Goal: Find specific page/section: Find specific page/section

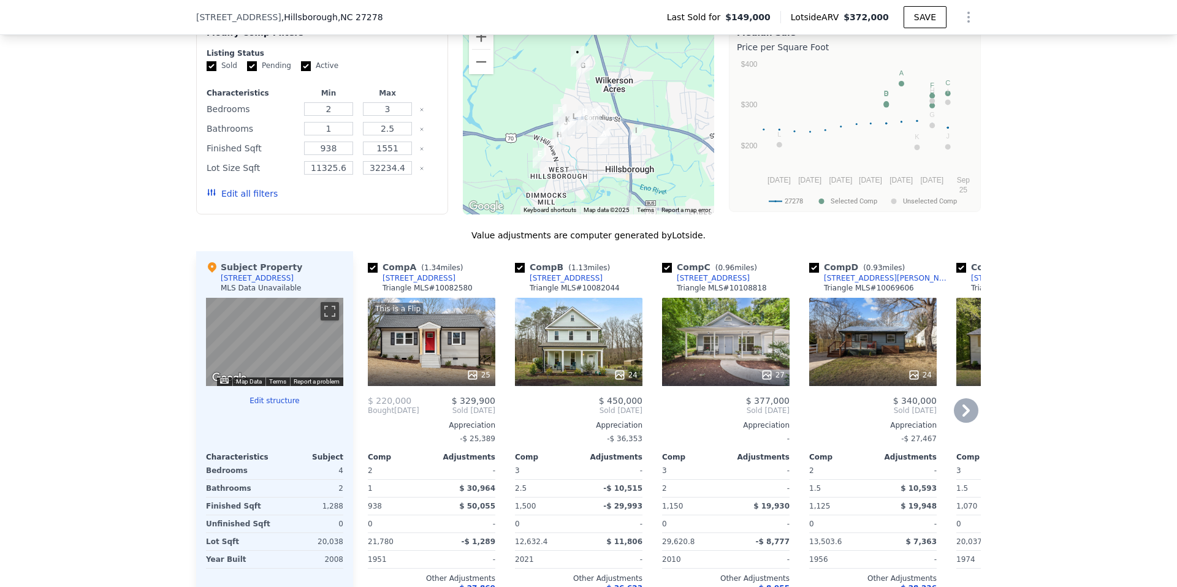
scroll to position [1016, 0]
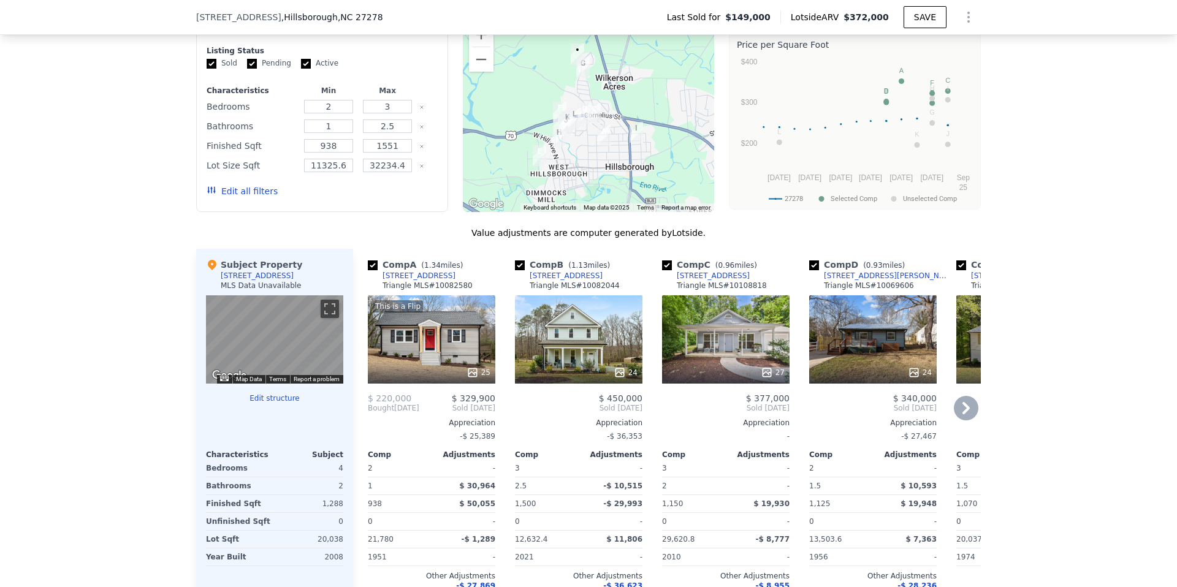
click at [962, 414] on icon at bounding box center [965, 408] width 7 height 12
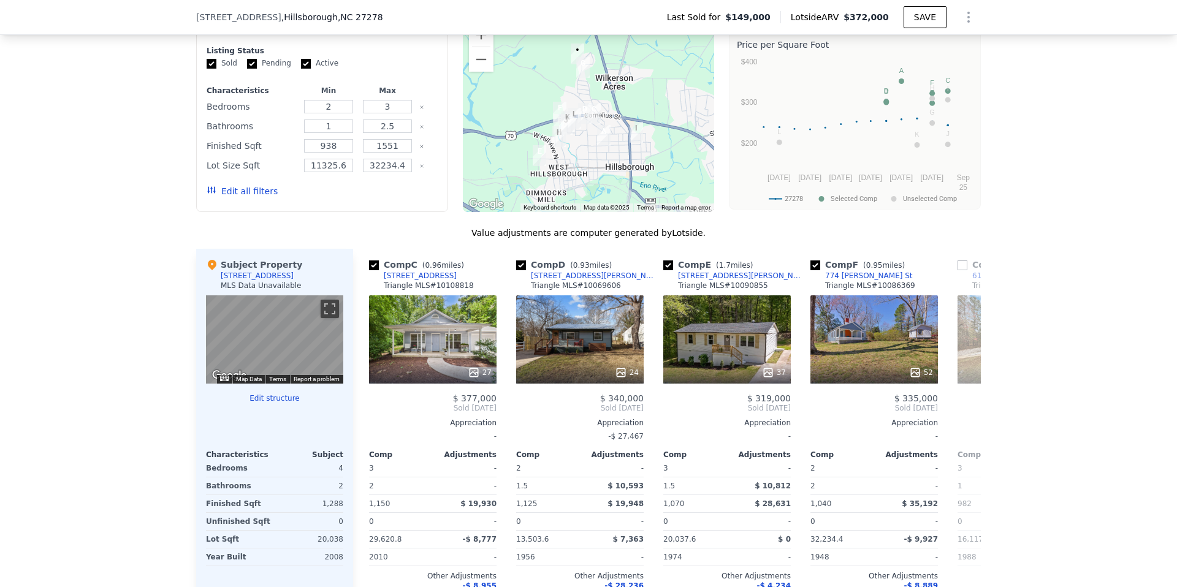
scroll to position [0, 294]
click at [962, 414] on icon at bounding box center [965, 408] width 7 height 12
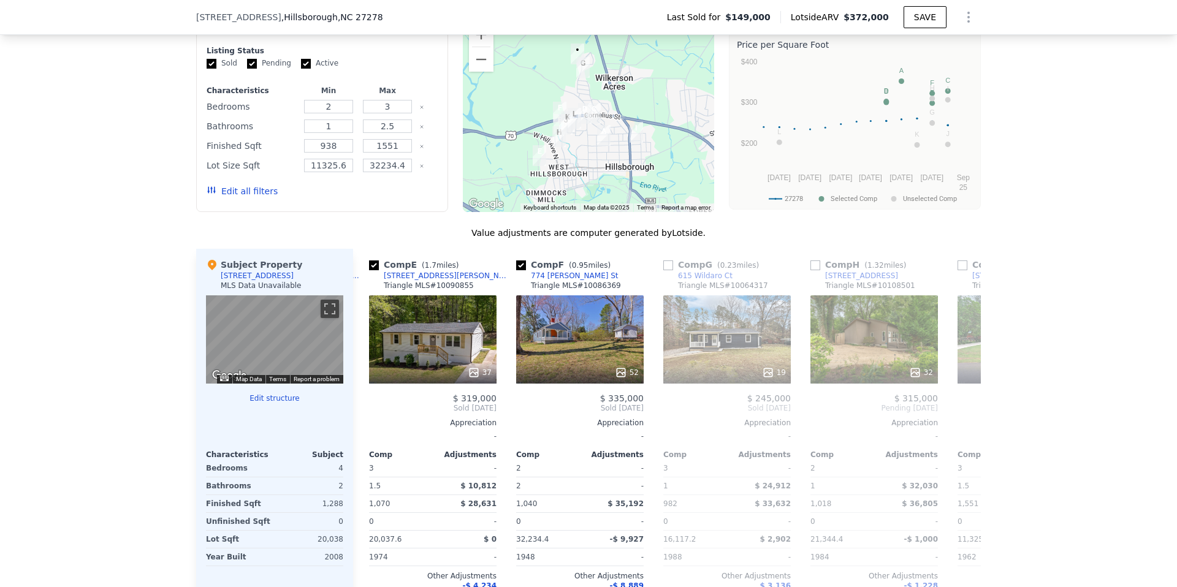
scroll to position [0, 588]
click at [662, 270] on input "checkbox" at bounding box center [667, 265] width 10 height 10
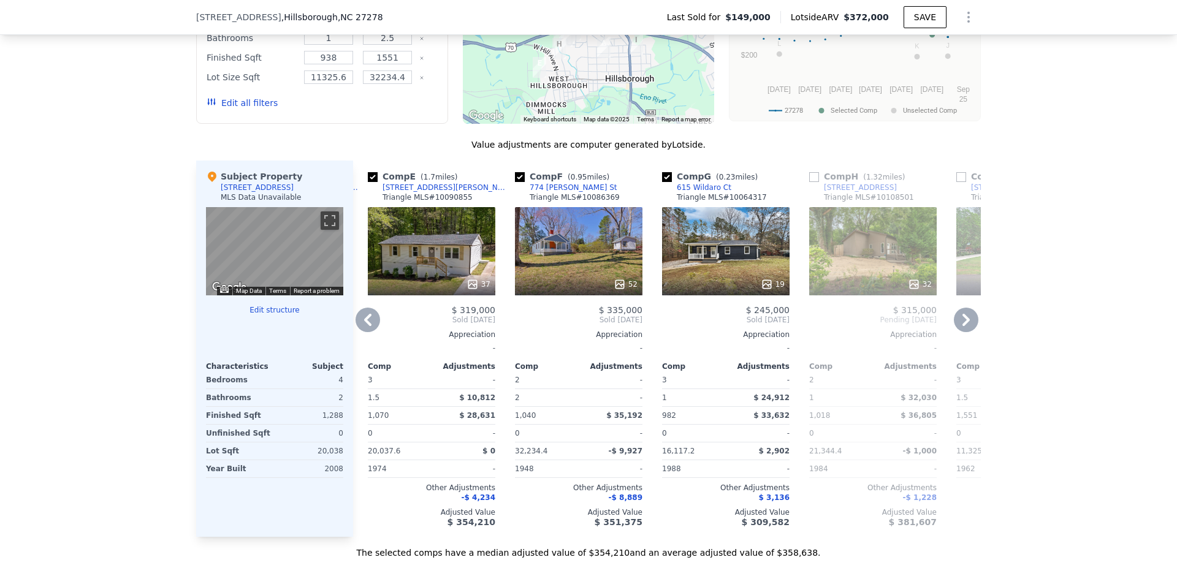
scroll to position [1117, 0]
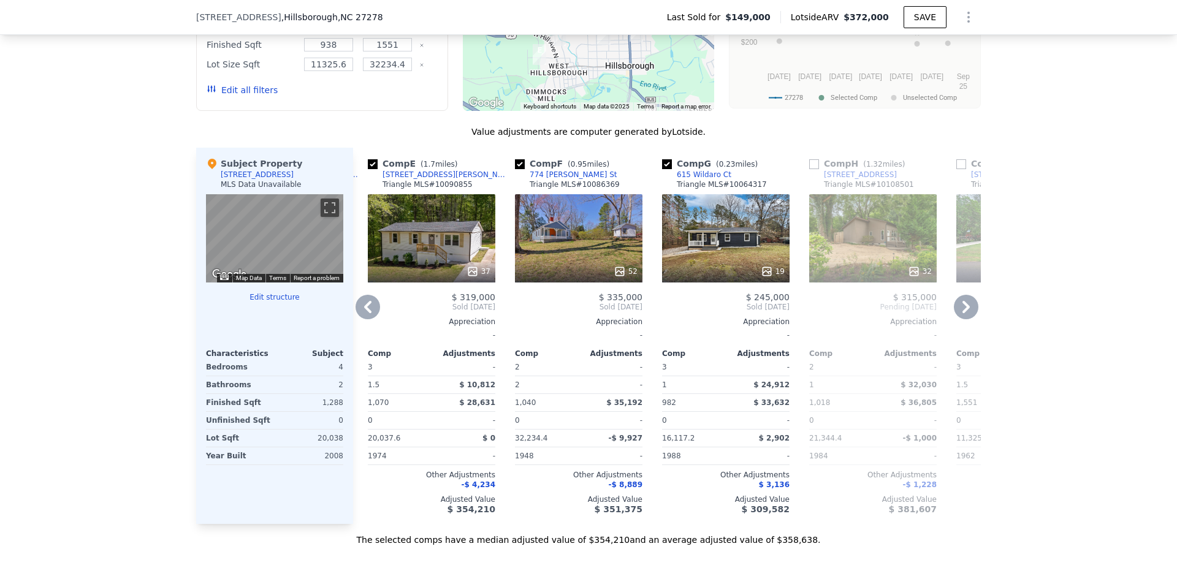
click at [716, 241] on div "19" at bounding box center [725, 238] width 127 height 88
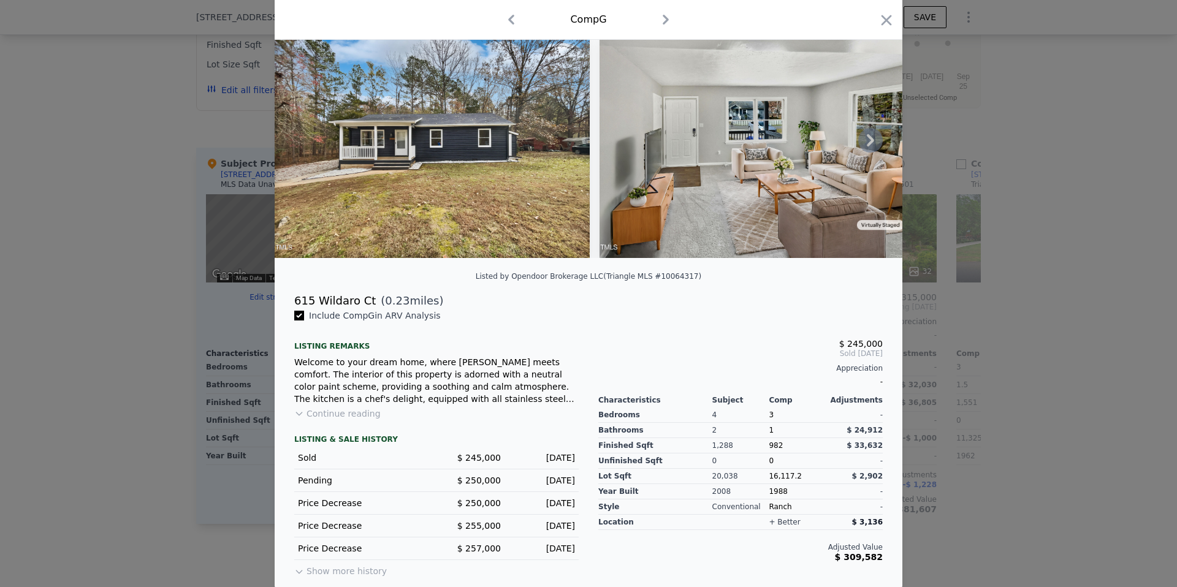
scroll to position [67, 0]
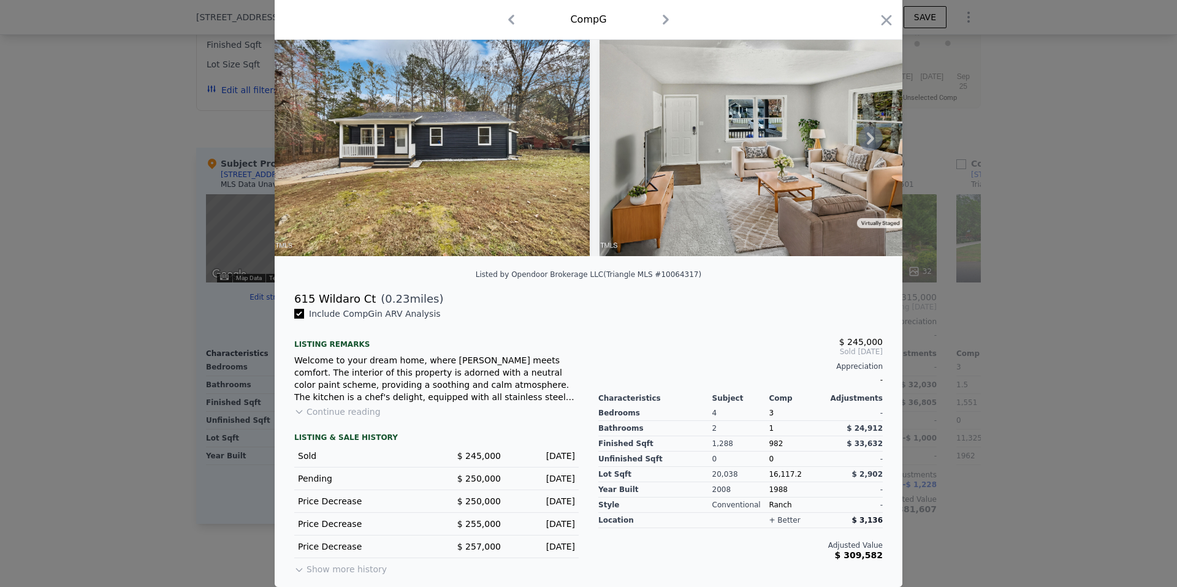
click at [865, 138] on icon at bounding box center [870, 138] width 25 height 25
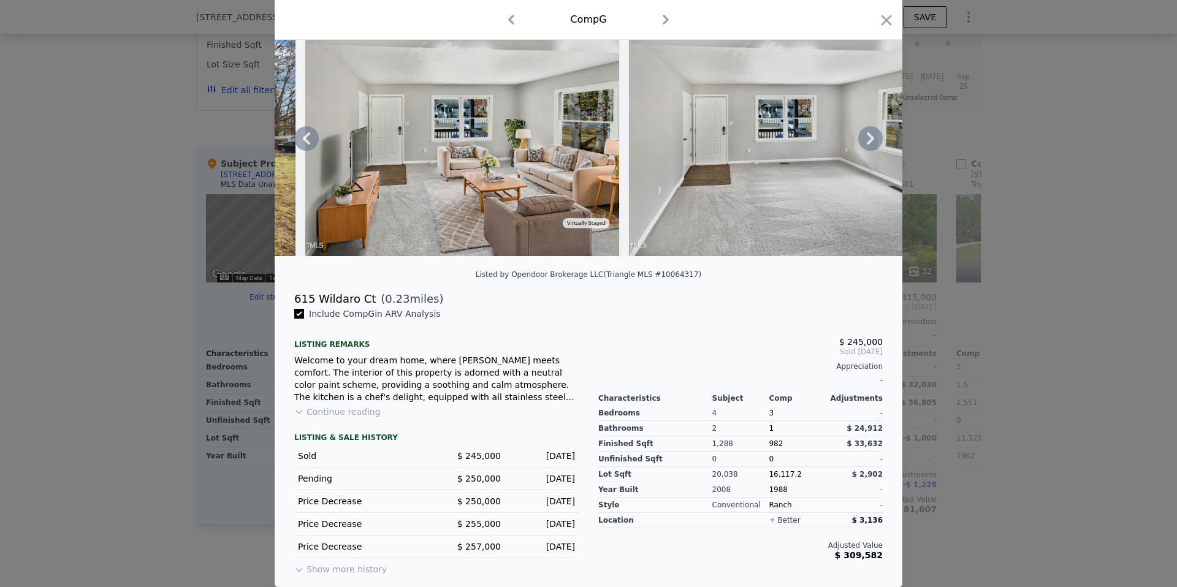
click at [865, 138] on icon at bounding box center [870, 138] width 25 height 25
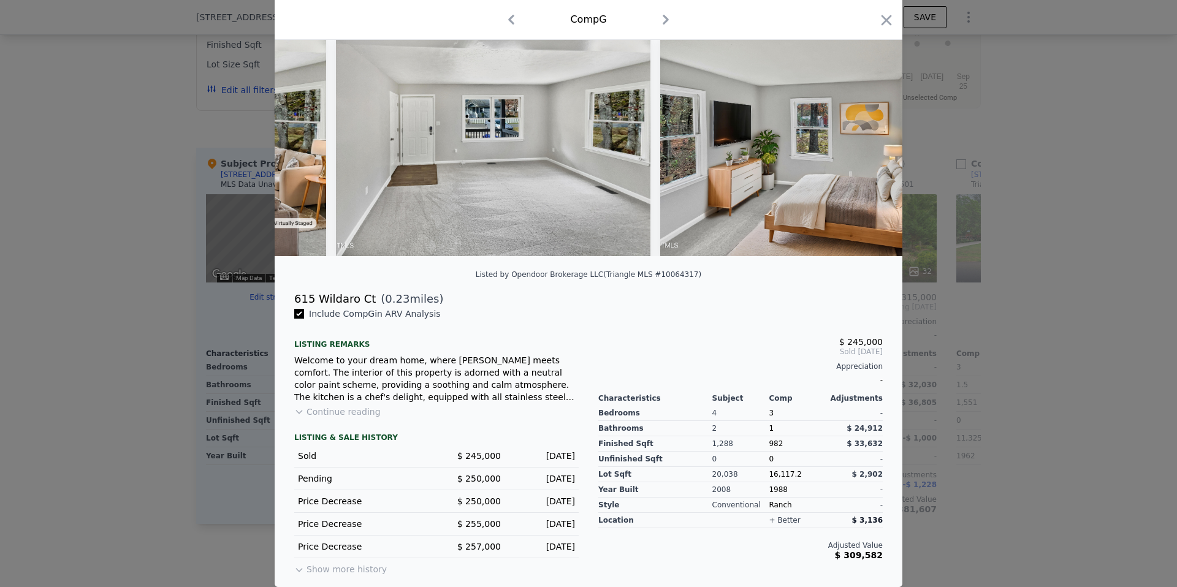
scroll to position [0, 588]
click at [865, 138] on div at bounding box center [589, 138] width 628 height 235
click at [867, 138] on icon at bounding box center [870, 138] width 7 height 12
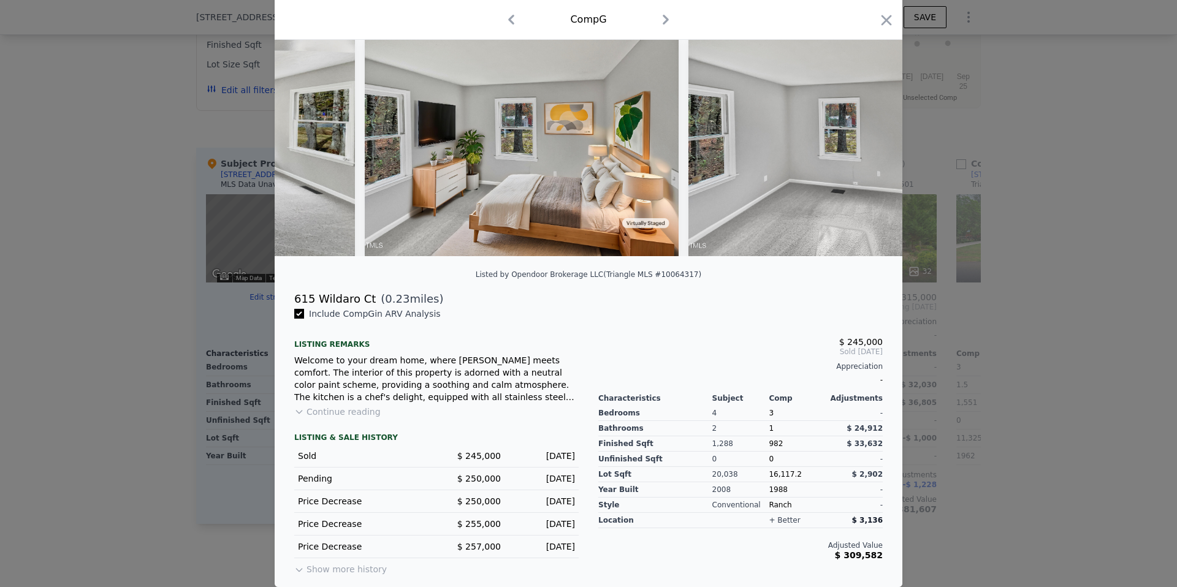
click at [865, 138] on div at bounding box center [589, 138] width 628 height 235
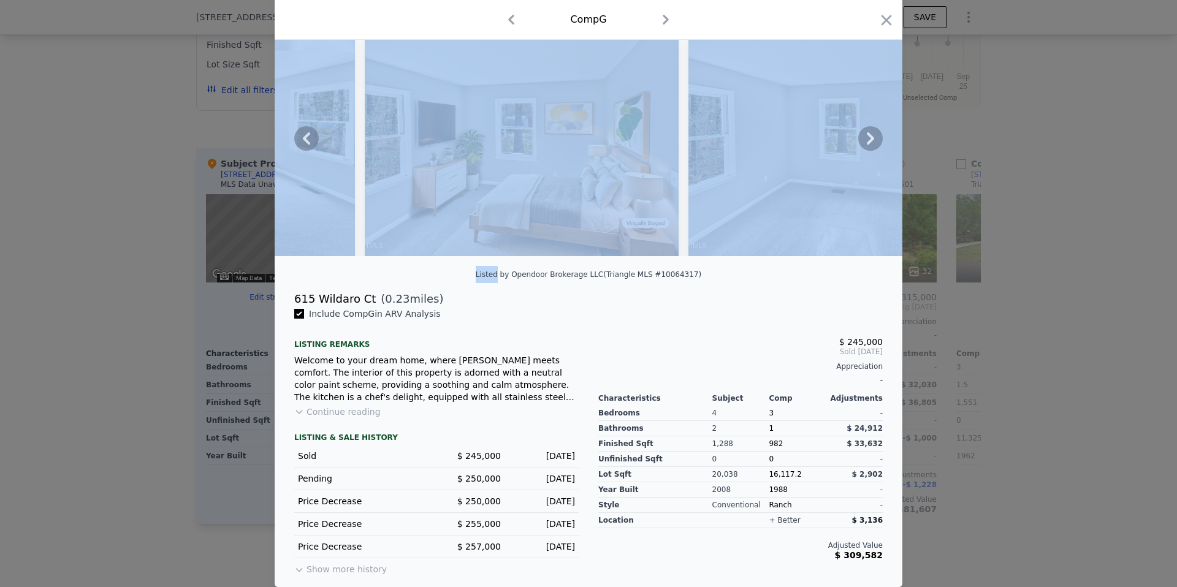
click at [867, 138] on icon at bounding box center [870, 138] width 7 height 12
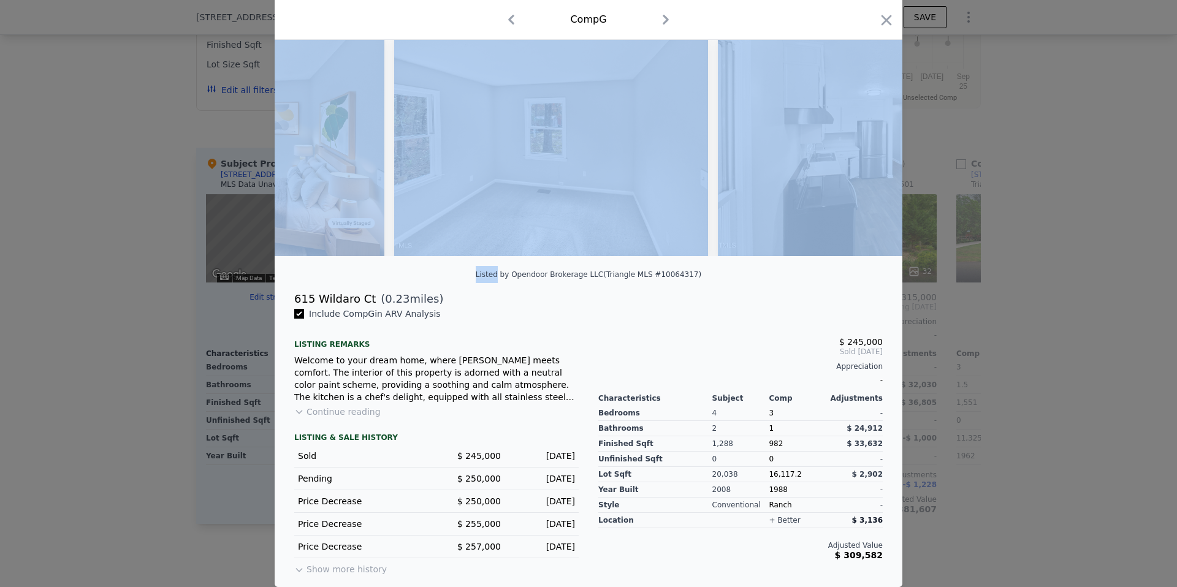
click at [865, 138] on div at bounding box center [589, 138] width 628 height 235
click at [867, 138] on icon at bounding box center [870, 138] width 7 height 12
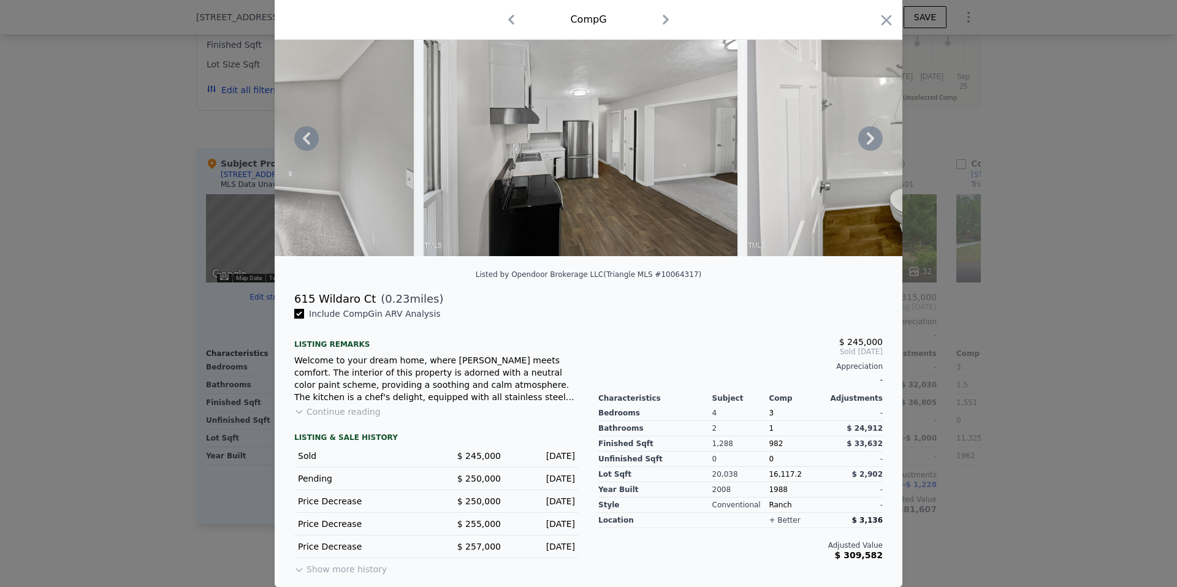
click at [867, 137] on icon at bounding box center [870, 138] width 7 height 12
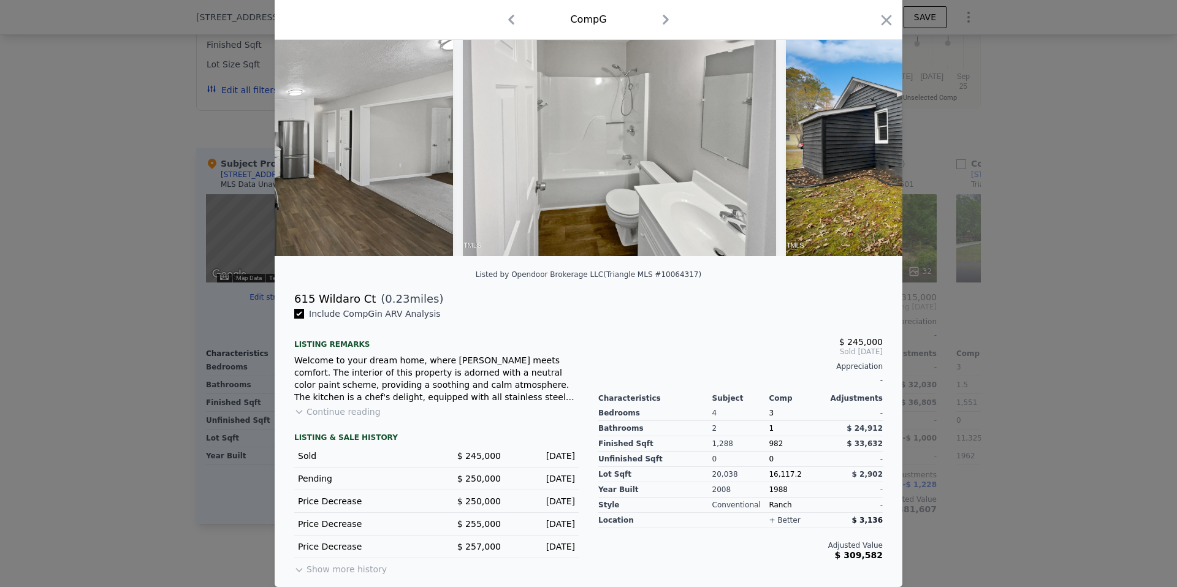
scroll to position [0, 1765]
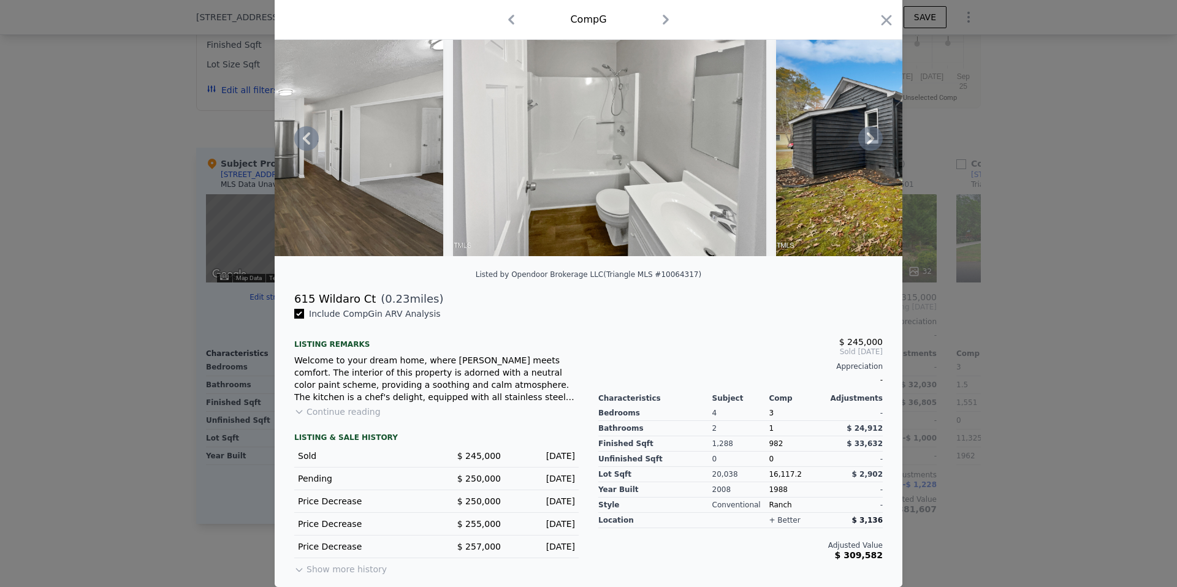
click at [867, 137] on icon at bounding box center [870, 138] width 7 height 12
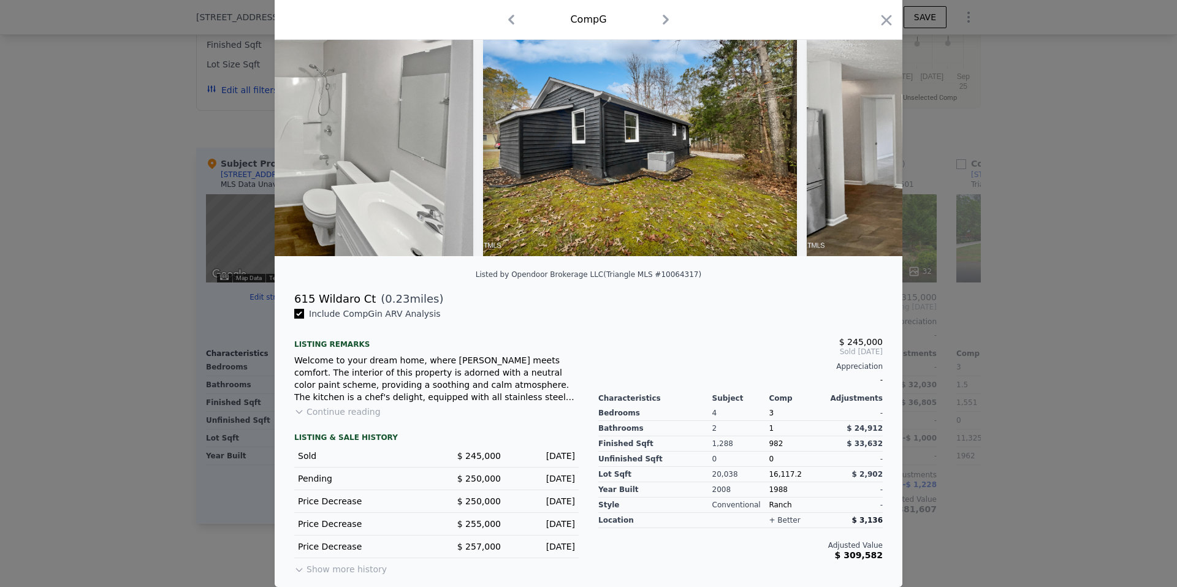
scroll to position [0, 2059]
click at [865, 137] on div at bounding box center [589, 138] width 628 height 235
click at [867, 137] on icon at bounding box center [870, 138] width 7 height 12
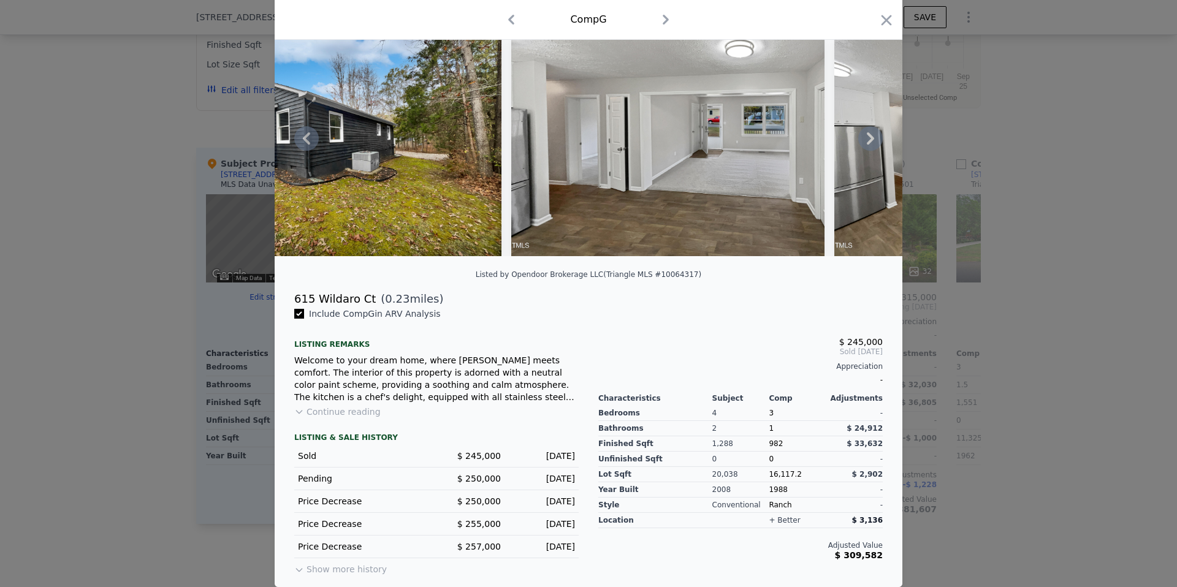
click at [867, 137] on icon at bounding box center [870, 138] width 7 height 12
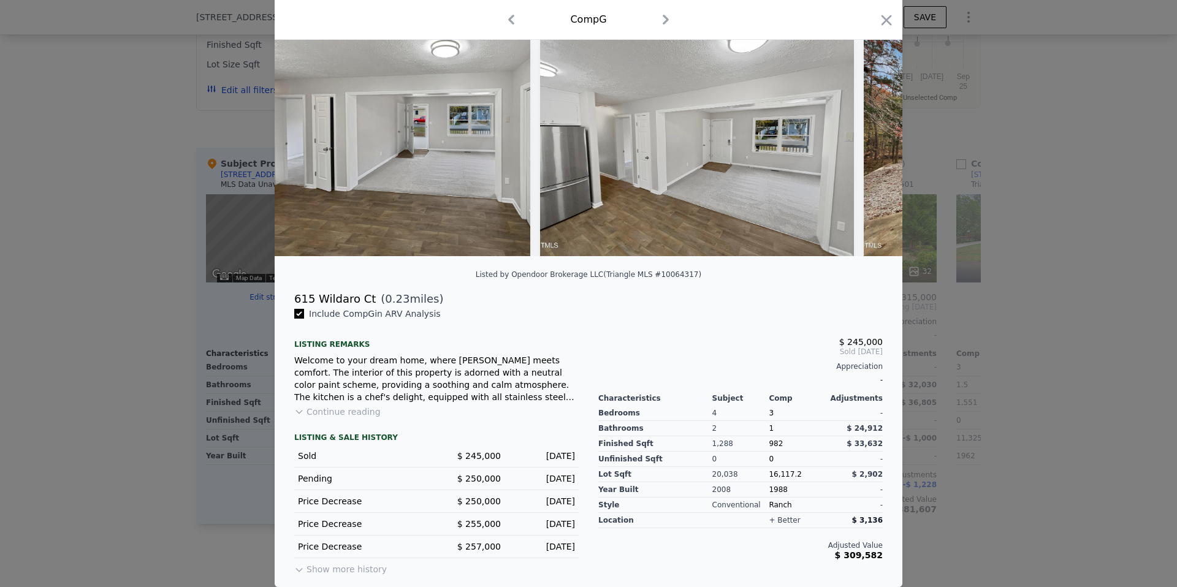
click at [865, 137] on div at bounding box center [589, 138] width 628 height 235
click at [867, 137] on icon at bounding box center [870, 138] width 7 height 12
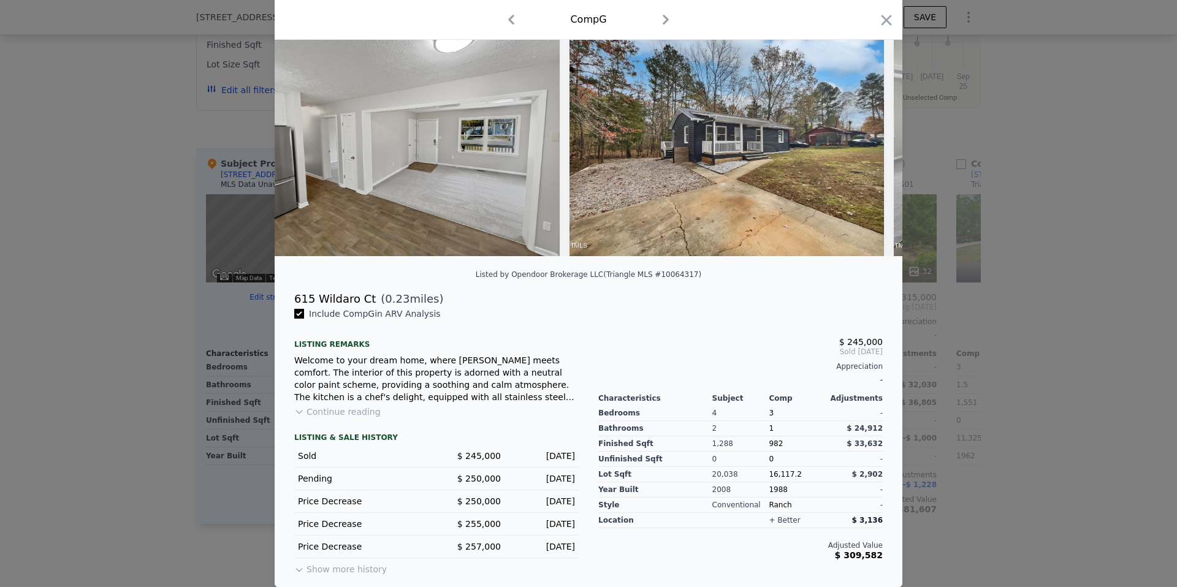
click at [865, 137] on img at bounding box center [726, 138] width 314 height 235
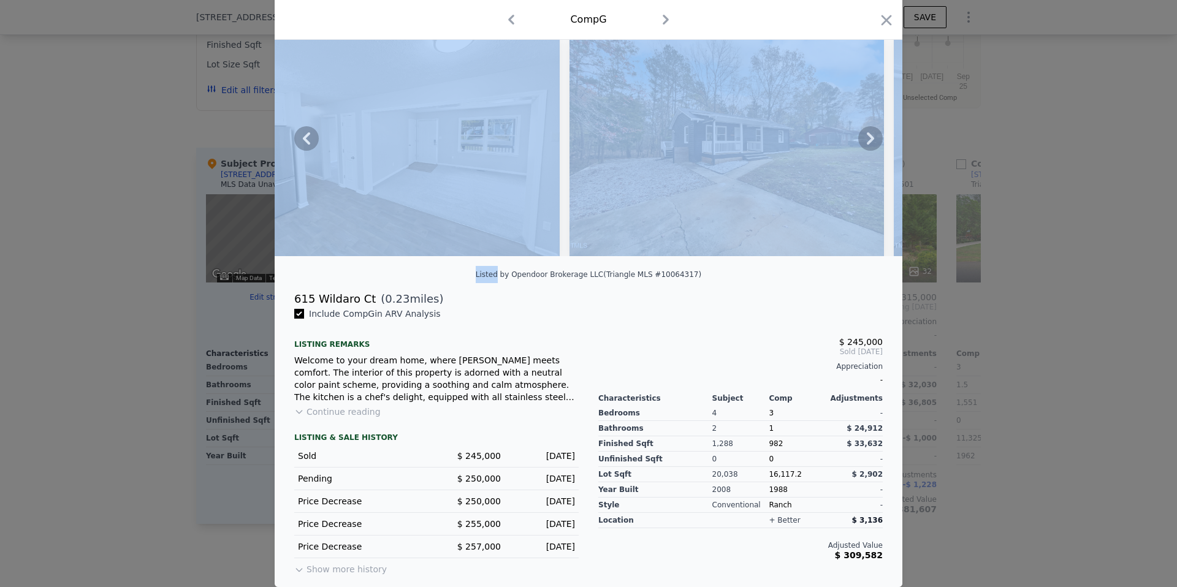
click at [867, 137] on icon at bounding box center [870, 138] width 7 height 12
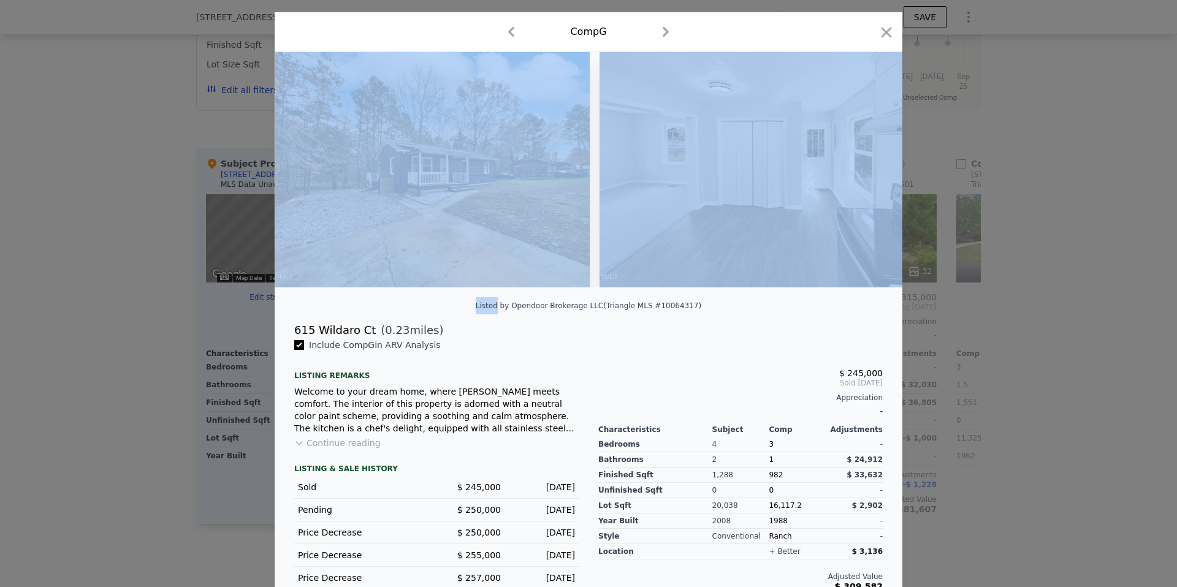
scroll to position [67, 0]
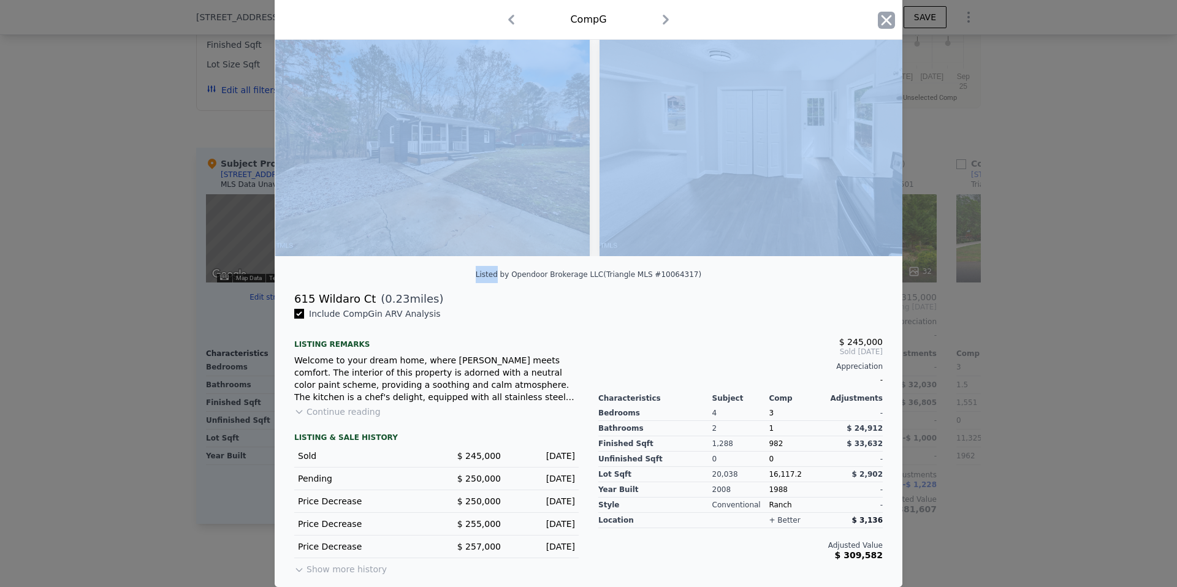
click at [885, 20] on icon "button" at bounding box center [886, 20] width 17 height 17
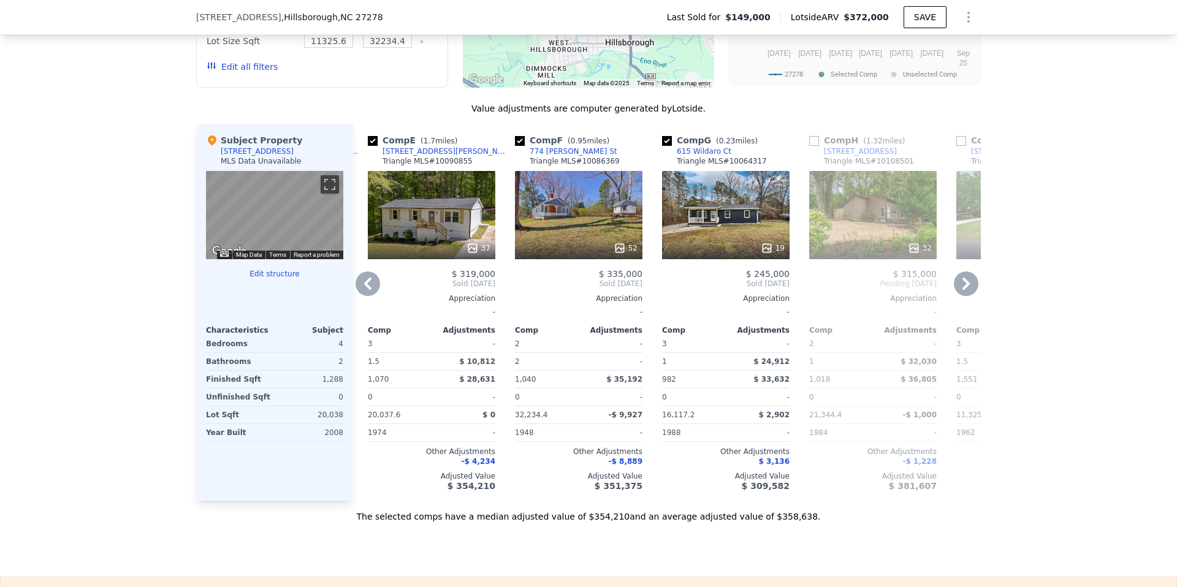
scroll to position [1142, 0]
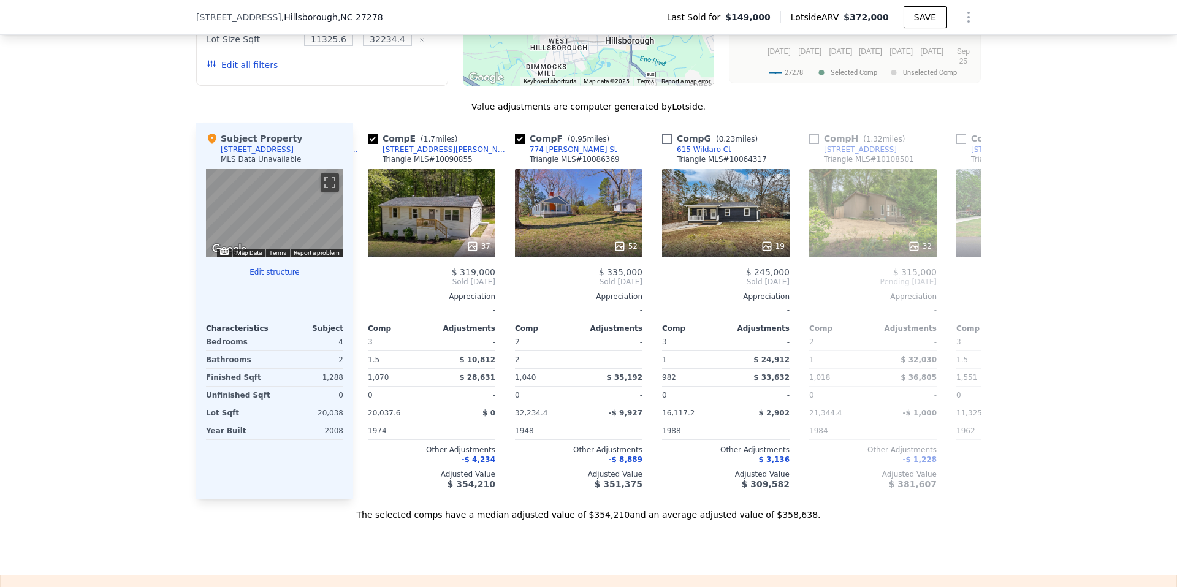
checkbox input "false"
